Goal: Task Accomplishment & Management: Use online tool/utility

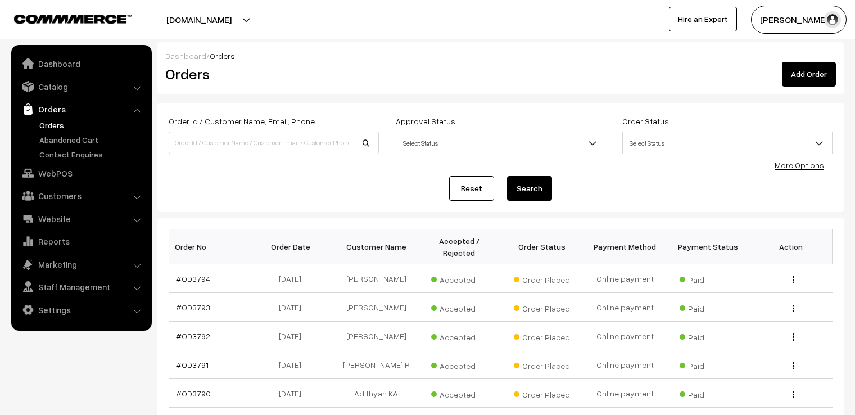
scroll to position [264, 0]
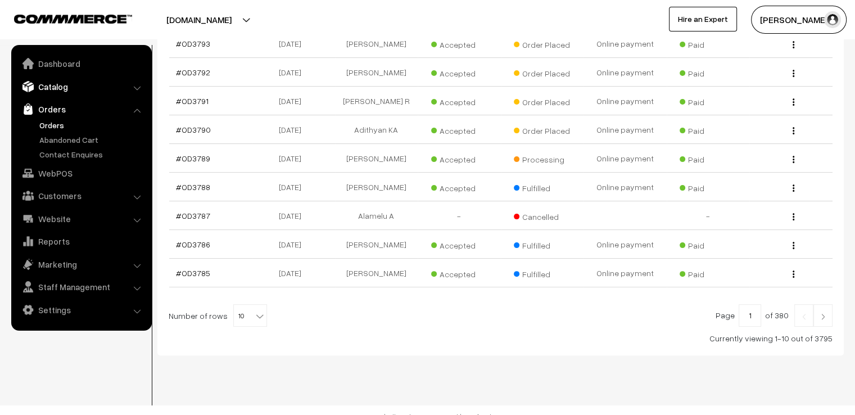
click at [54, 88] on link "Catalog" at bounding box center [81, 86] width 134 height 20
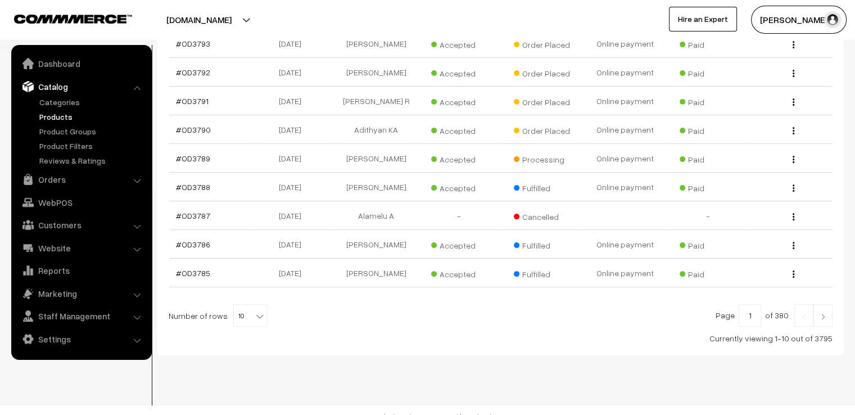
click at [56, 116] on link "Products" at bounding box center [92, 117] width 111 height 12
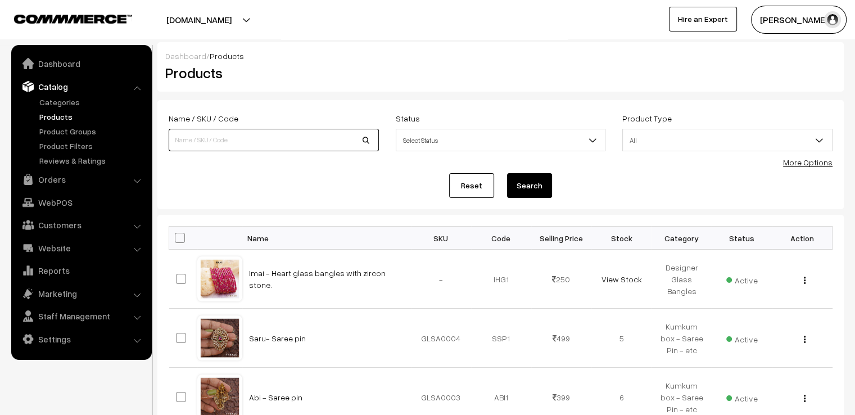
click at [231, 142] on input at bounding box center [274, 140] width 210 height 22
type input "ami"
click at [525, 189] on button "Search" at bounding box center [529, 185] width 45 height 25
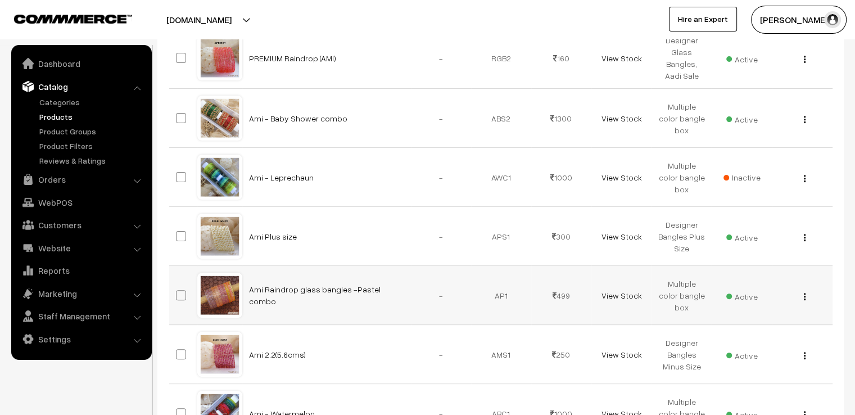
scroll to position [562, 0]
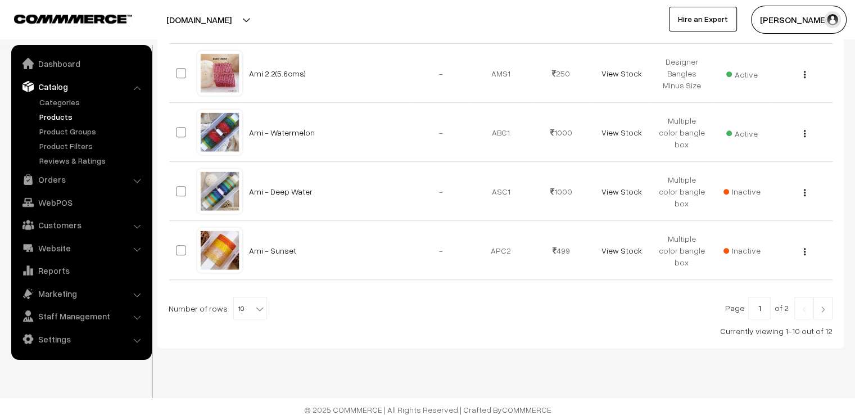
click at [822, 310] on img at bounding box center [823, 309] width 10 height 7
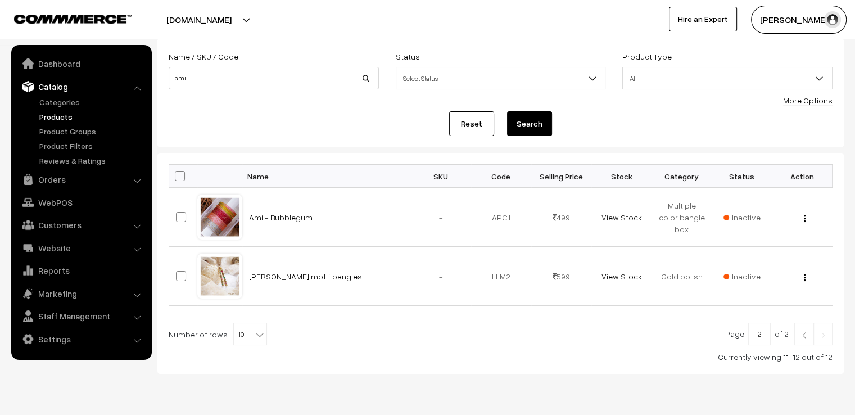
scroll to position [94, 0]
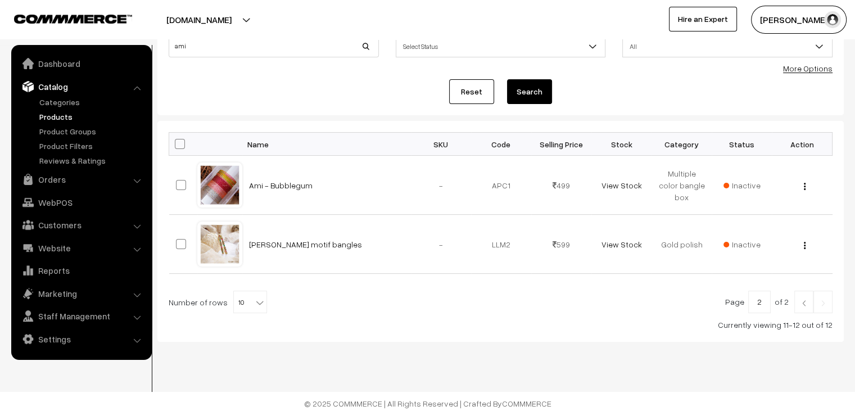
click at [801, 305] on img at bounding box center [804, 303] width 10 height 7
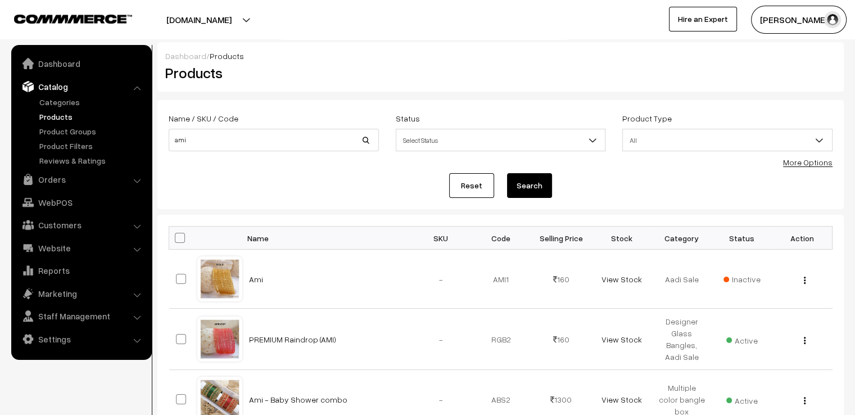
click at [820, 141] on b at bounding box center [819, 139] width 11 height 11
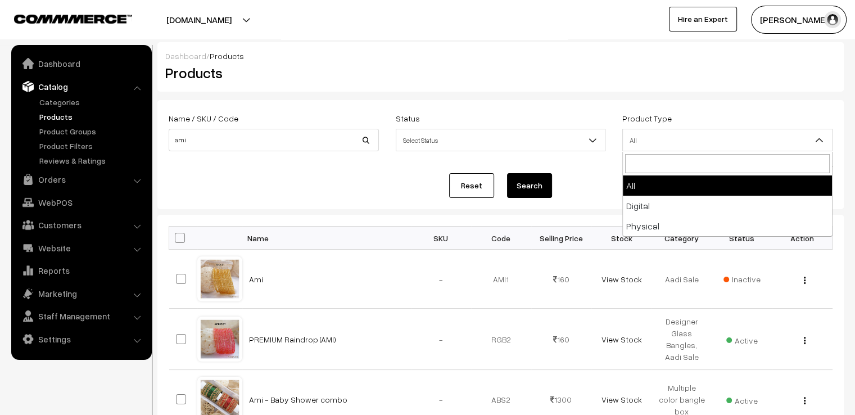
click at [820, 141] on b at bounding box center [819, 139] width 11 height 11
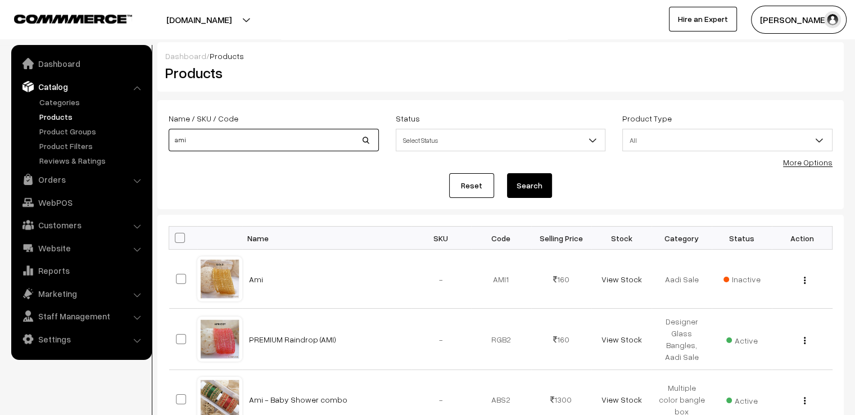
click at [252, 141] on input "ami" at bounding box center [274, 140] width 210 height 22
type input "ami 2.8"
click at [529, 186] on button "Search" at bounding box center [529, 185] width 45 height 25
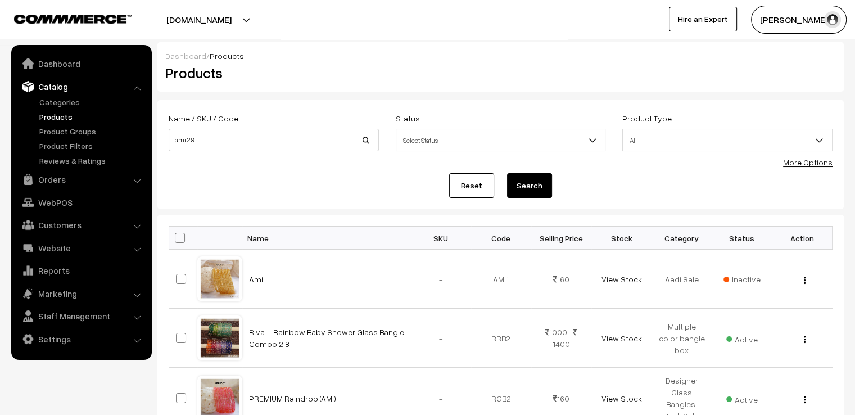
click at [589, 140] on b at bounding box center [592, 139] width 11 height 11
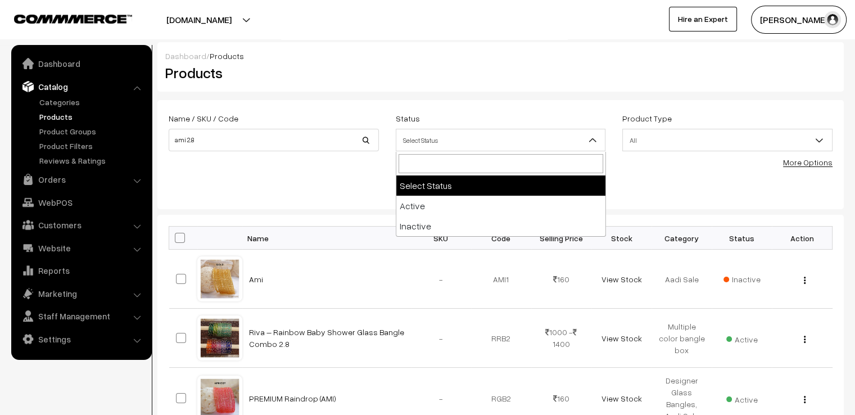
click at [589, 140] on b at bounding box center [592, 139] width 11 height 11
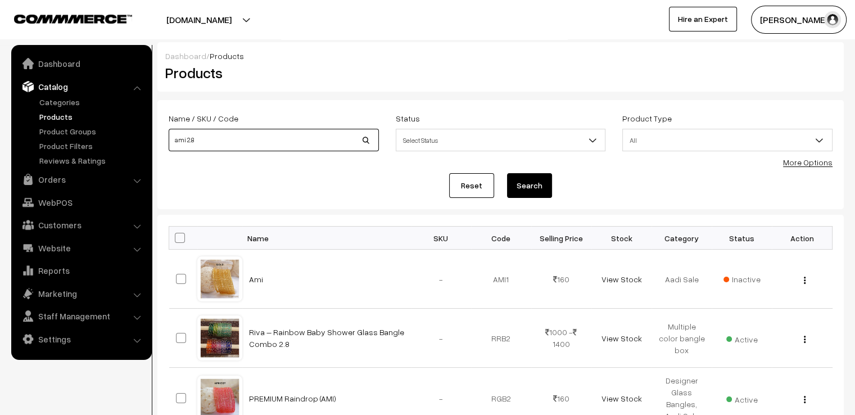
click at [281, 137] on input "ami 2.8" at bounding box center [274, 140] width 210 height 22
type input "ami"
click at [535, 184] on button "Search" at bounding box center [529, 185] width 45 height 25
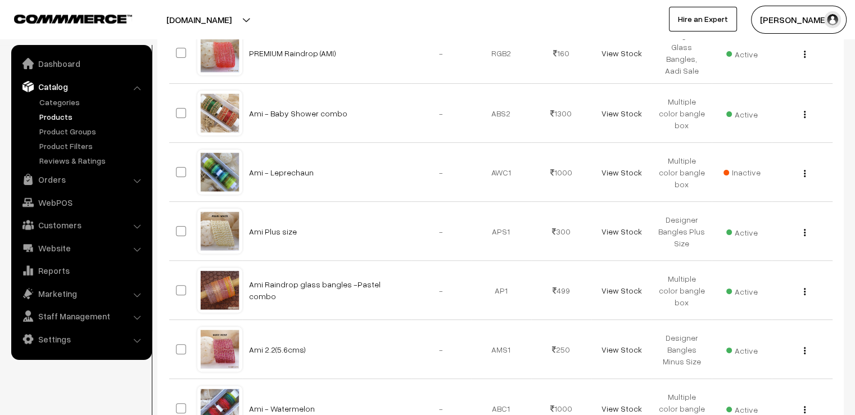
scroll to position [5, 0]
